Goal: Information Seeking & Learning: Learn about a topic

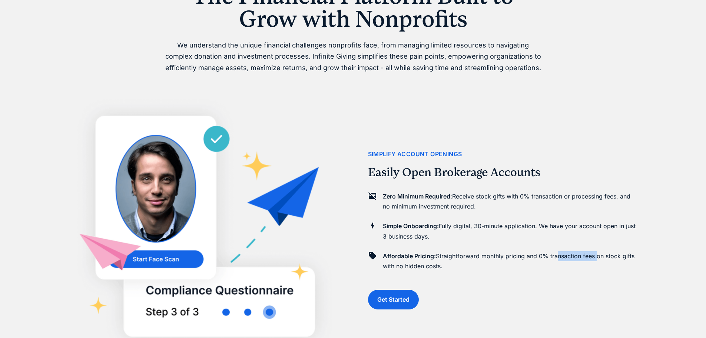
drag, startPoint x: 559, startPoint y: 256, endPoint x: 599, endPoint y: 257, distance: 40.4
click at [599, 257] on p "Affordable Pricing: Straightforward monthly pricing and 0% transaction fees on …" at bounding box center [510, 261] width 255 height 20
drag, startPoint x: 447, startPoint y: 201, endPoint x: 588, endPoint y: 207, distance: 141.8
click at [588, 207] on p "Zero Minimum Required: Receive stock gifts with 0% transaction or processing fe…" at bounding box center [510, 201] width 255 height 20
click at [594, 202] on p "Zero Minimum Required: Receive stock gifts with 0% transaction or processing fe…" at bounding box center [510, 201] width 255 height 20
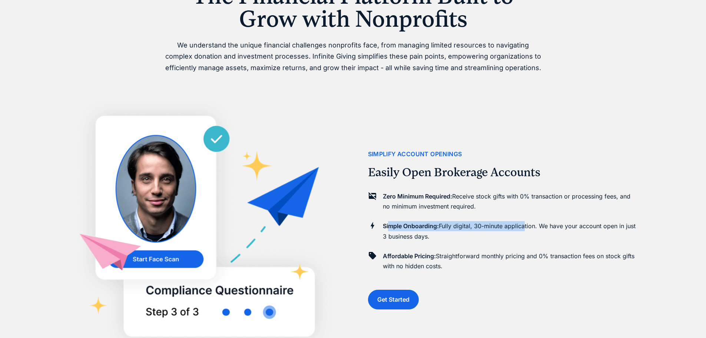
drag, startPoint x: 390, startPoint y: 228, endPoint x: 524, endPoint y: 229, distance: 134.2
click at [524, 229] on p "Simple Onboarding: Fully digital, 30-minute application. We have your account o…" at bounding box center [510, 231] width 255 height 20
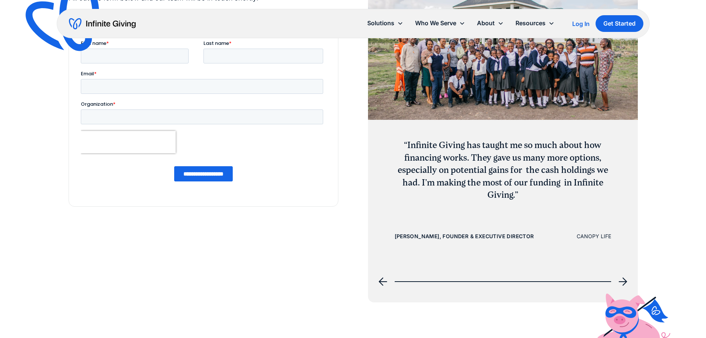
scroll to position [2872, 0]
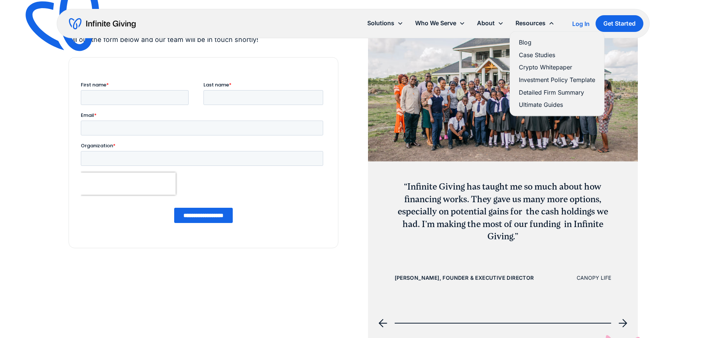
click at [540, 24] on div "Resources" at bounding box center [531, 23] width 30 height 10
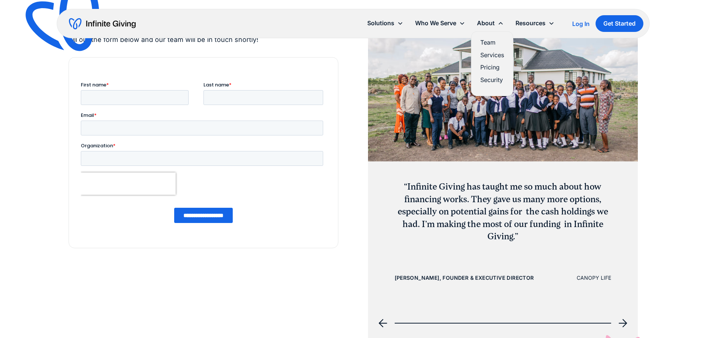
click at [492, 22] on div "About" at bounding box center [486, 23] width 18 height 10
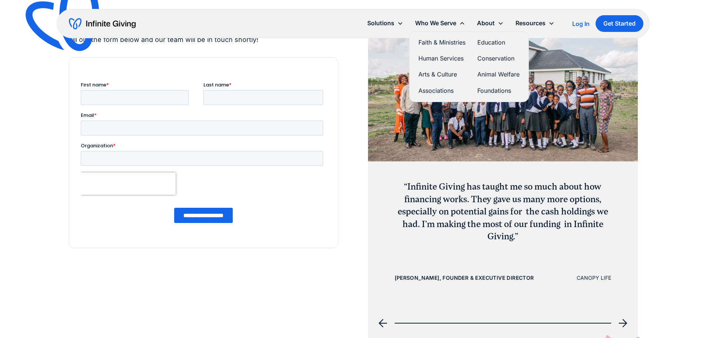
click at [455, 23] on div "Who We Serve" at bounding box center [435, 23] width 41 height 10
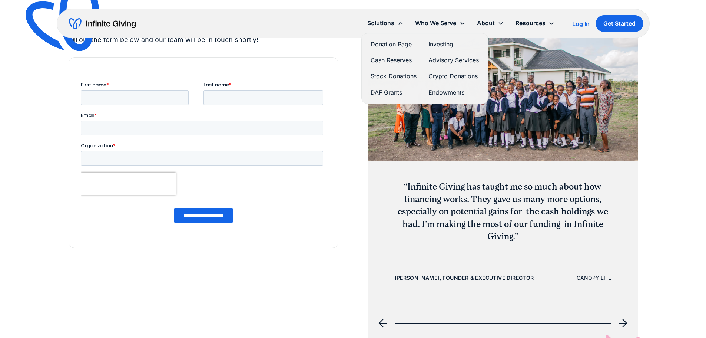
click at [394, 21] on div "Solutions" at bounding box center [385, 23] width 48 height 16
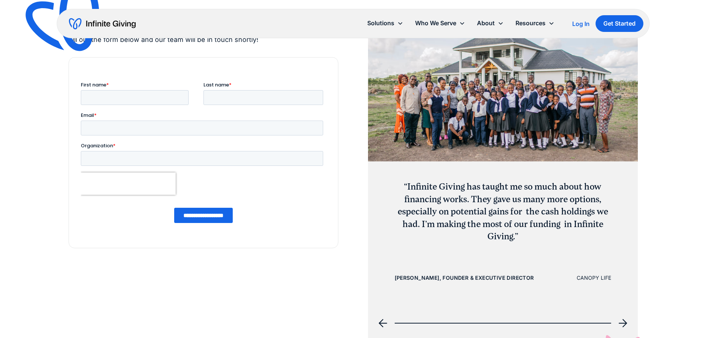
click at [394, 21] on div "Solutions" at bounding box center [385, 23] width 48 height 16
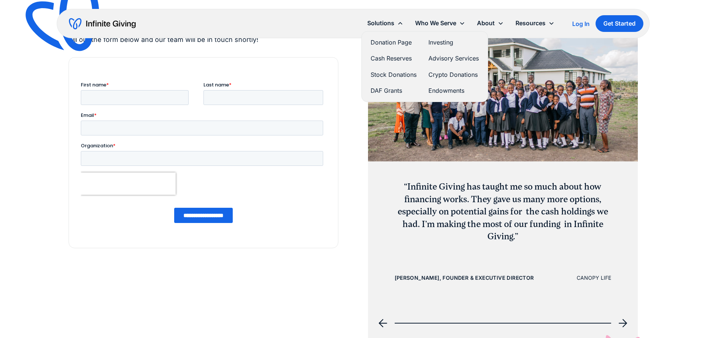
click at [440, 42] on link "Investing" at bounding box center [454, 42] width 50 height 10
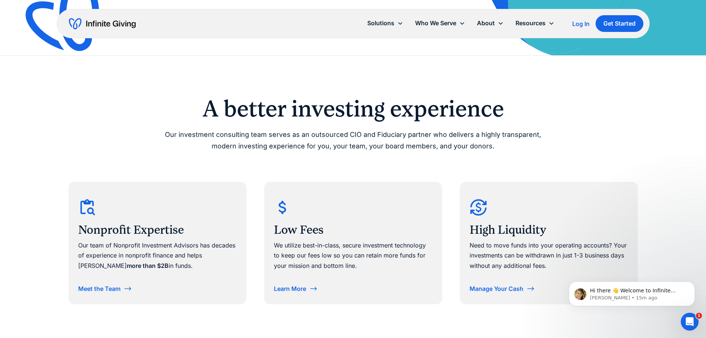
scroll to position [369, 0]
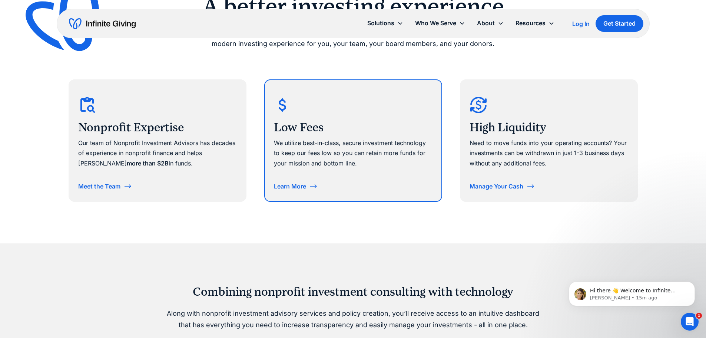
click at [300, 184] on div "Learn More" at bounding box center [290, 186] width 32 height 6
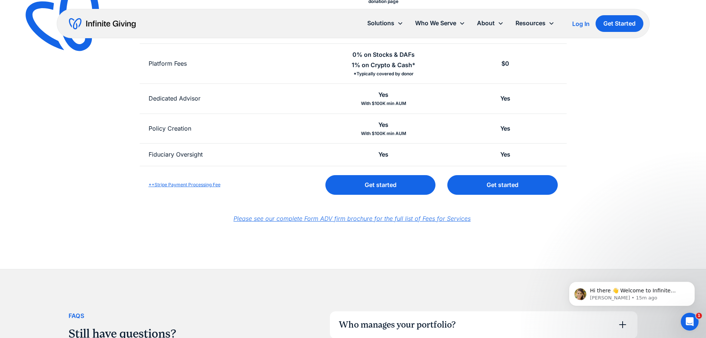
scroll to position [297, 0]
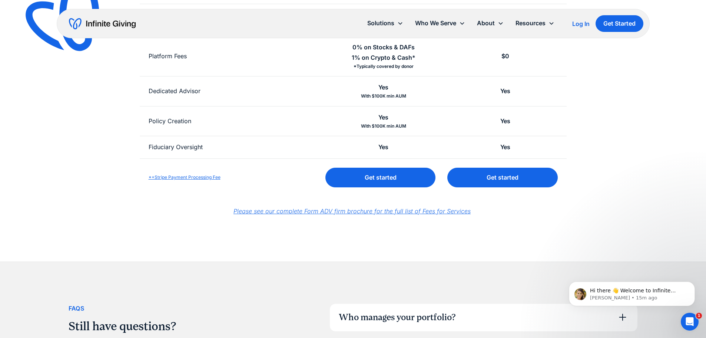
click at [379, 211] on em "Please see our complete Form ADV firm brochure for the full list of Fees for Se…" at bounding box center [352, 210] width 237 height 7
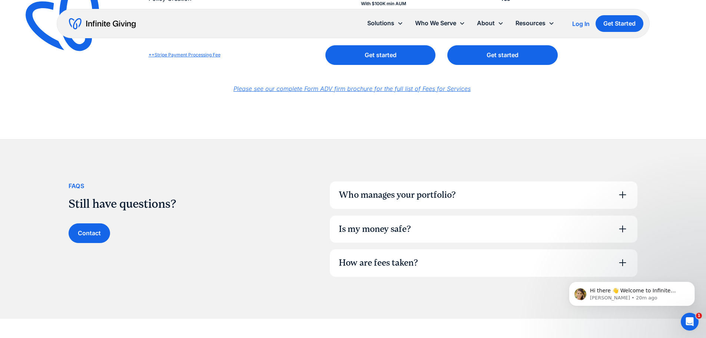
scroll to position [420, 0]
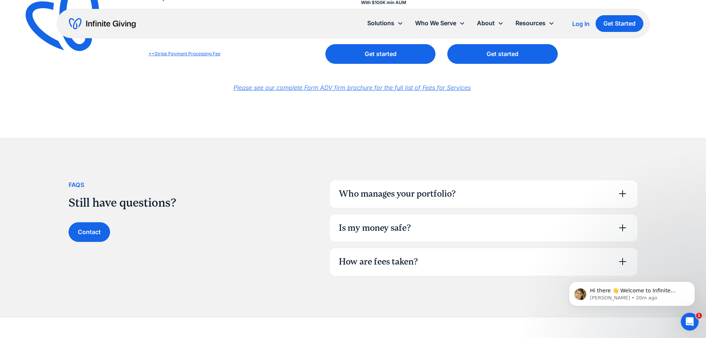
click at [625, 194] on icon at bounding box center [623, 194] width 12 height 12
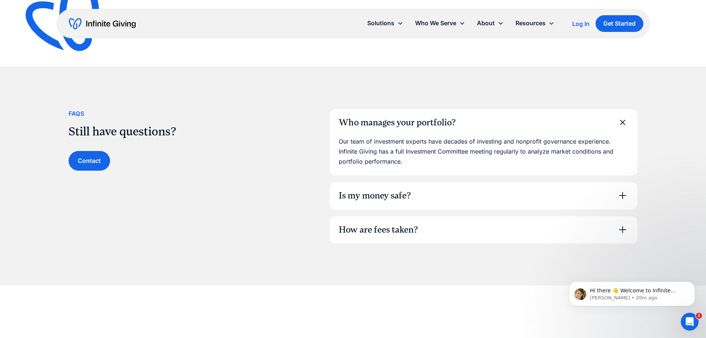
scroll to position [494, 0]
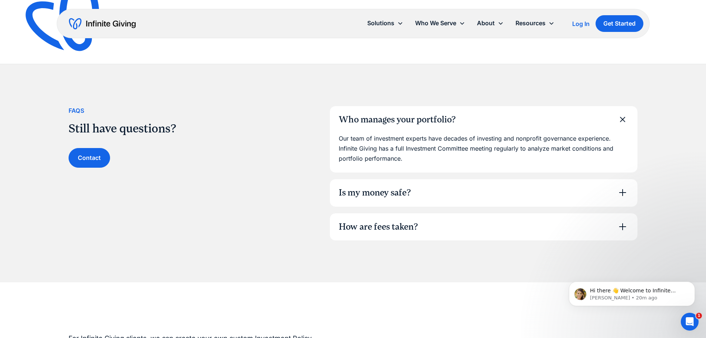
click at [620, 195] on icon at bounding box center [623, 192] width 12 height 12
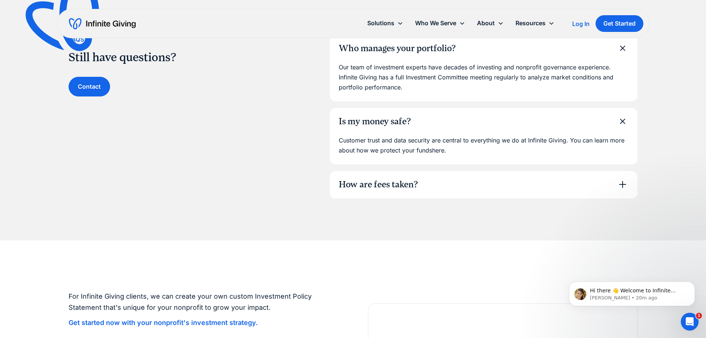
scroll to position [568, 0]
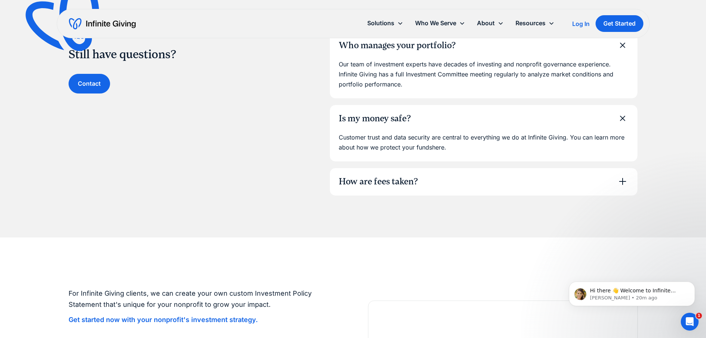
click at [621, 182] on icon at bounding box center [623, 181] width 12 height 12
